Goal: Task Accomplishment & Management: Manage account settings

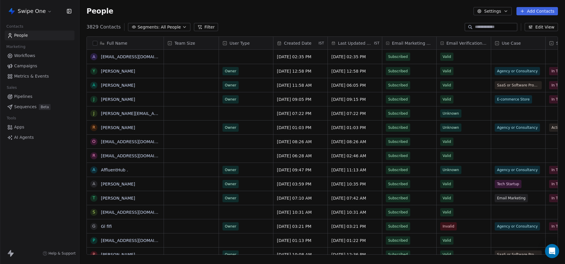
scroll to position [233, 486]
click at [34, 67] on span "Campaigns" at bounding box center [25, 66] width 23 height 6
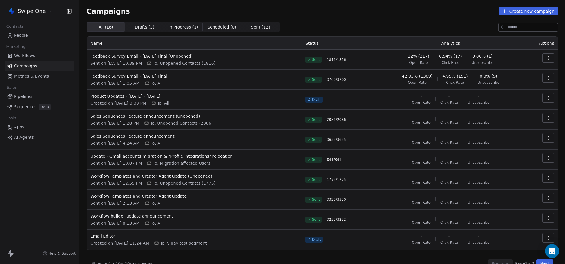
click at [16, 32] on span "People" at bounding box center [21, 35] width 14 height 6
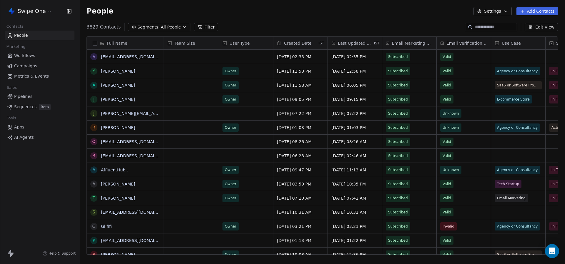
scroll to position [233, 486]
click at [20, 27] on span "Contacts" at bounding box center [15, 26] width 22 height 9
click at [33, 14] on html "Swipe One Contacts People Marketing Workflows Campaigns Metrics & Events Sales …" at bounding box center [282, 132] width 565 height 264
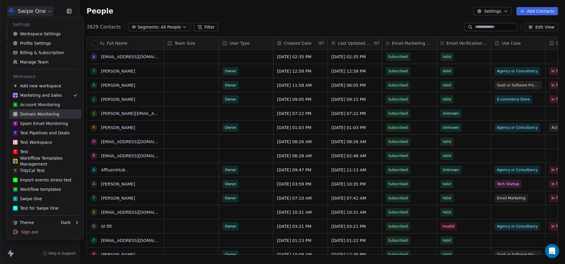
click at [51, 113] on div "D Domain Monitoring" at bounding box center [36, 114] width 47 height 6
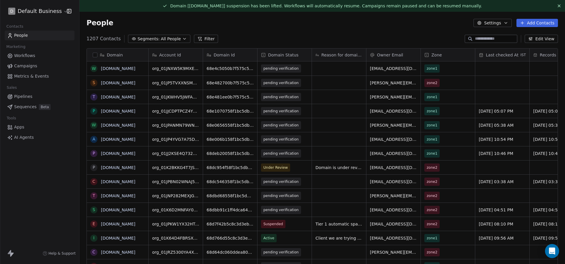
scroll to position [233, 486]
click at [561, 6] on icon at bounding box center [559, 6] width 5 height 5
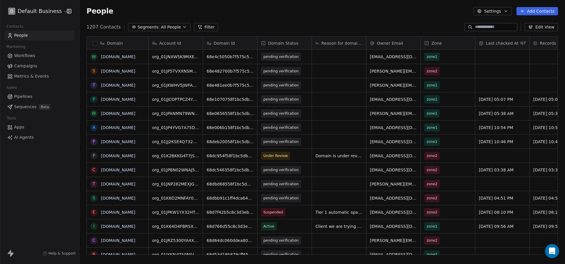
click at [55, 14] on html "D Default Business Contacts People Marketing Workflows Campaigns Metrics & Even…" at bounding box center [282, 132] width 565 height 264
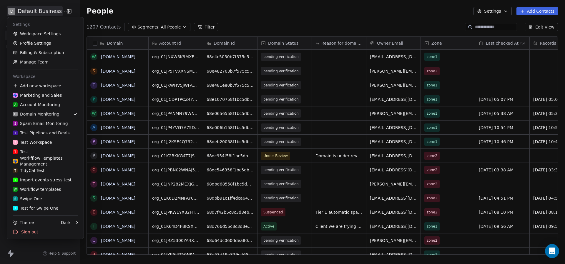
click at [209, 21] on html "D Default Business Contacts People Marketing Workflows Campaigns Metrics & Even…" at bounding box center [282, 132] width 565 height 264
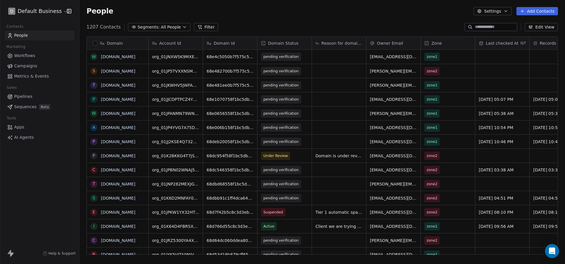
click at [484, 27] on input at bounding box center [495, 27] width 41 height 6
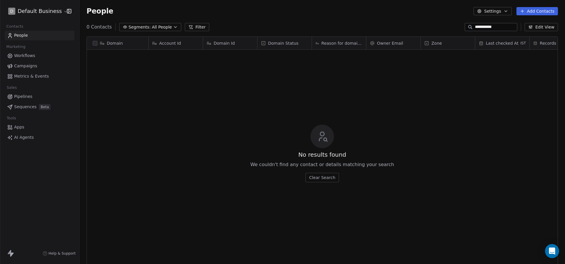
type input "**********"
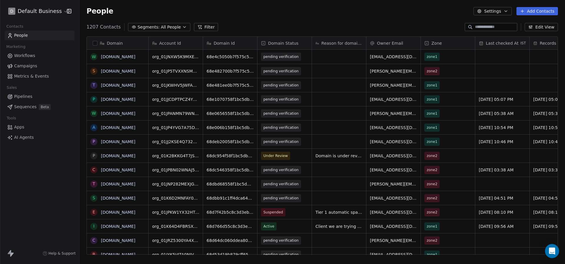
paste input "*******"
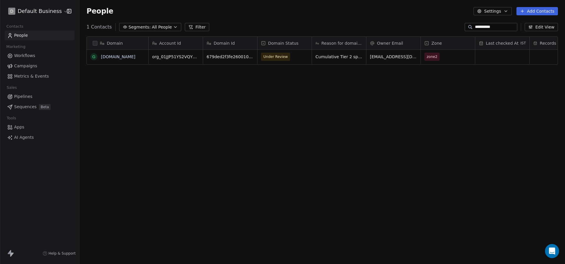
type input "**********"
click at [273, 58] on span "Under Review" at bounding box center [276, 57] width 24 height 6
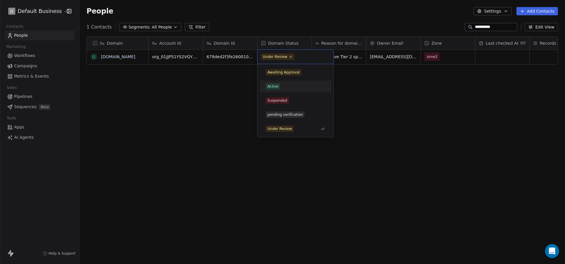
click at [270, 87] on div "Active" at bounding box center [273, 86] width 11 height 5
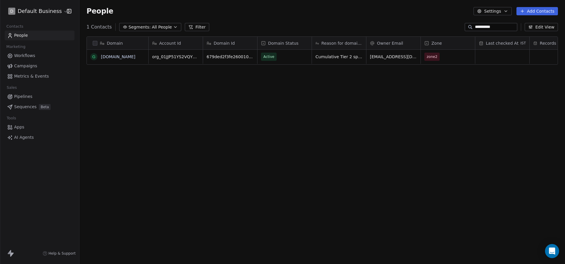
click at [222, 89] on div "Domain g [DOMAIN_NAME] Account Id Domain Id Domain Status Reason for domain upd…" at bounding box center [323, 148] width 486 height 233
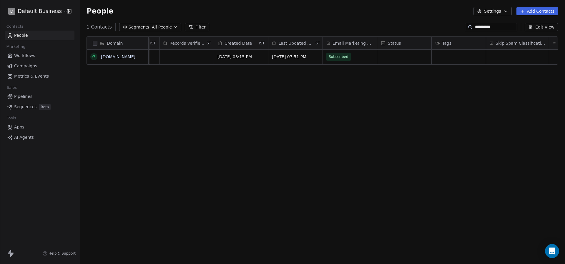
scroll to position [0, 431]
click at [457, 61] on div "grid" at bounding box center [457, 57] width 63 height 14
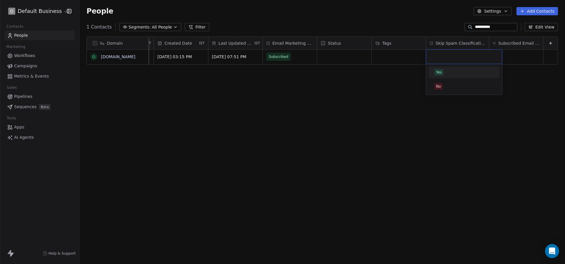
click at [443, 72] on span "Yes" at bounding box center [439, 72] width 9 height 6
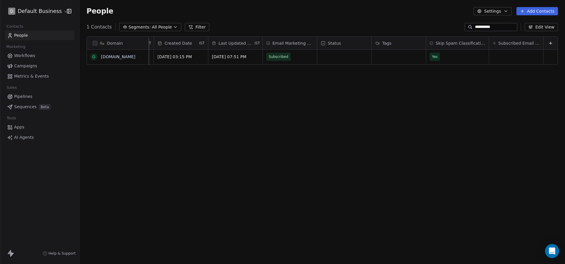
click at [429, 77] on div "Domain g [DOMAIN_NAME] Owner Email Zone Last checked At IST Records Verified At…" at bounding box center [323, 148] width 486 height 233
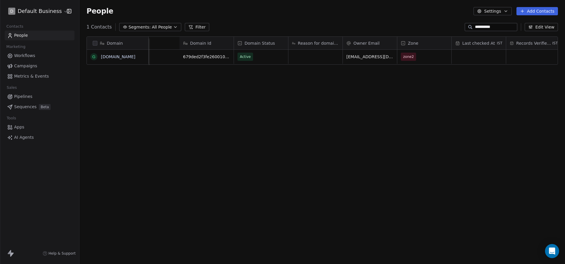
scroll to position [0, 0]
